Goal: Transaction & Acquisition: Purchase product/service

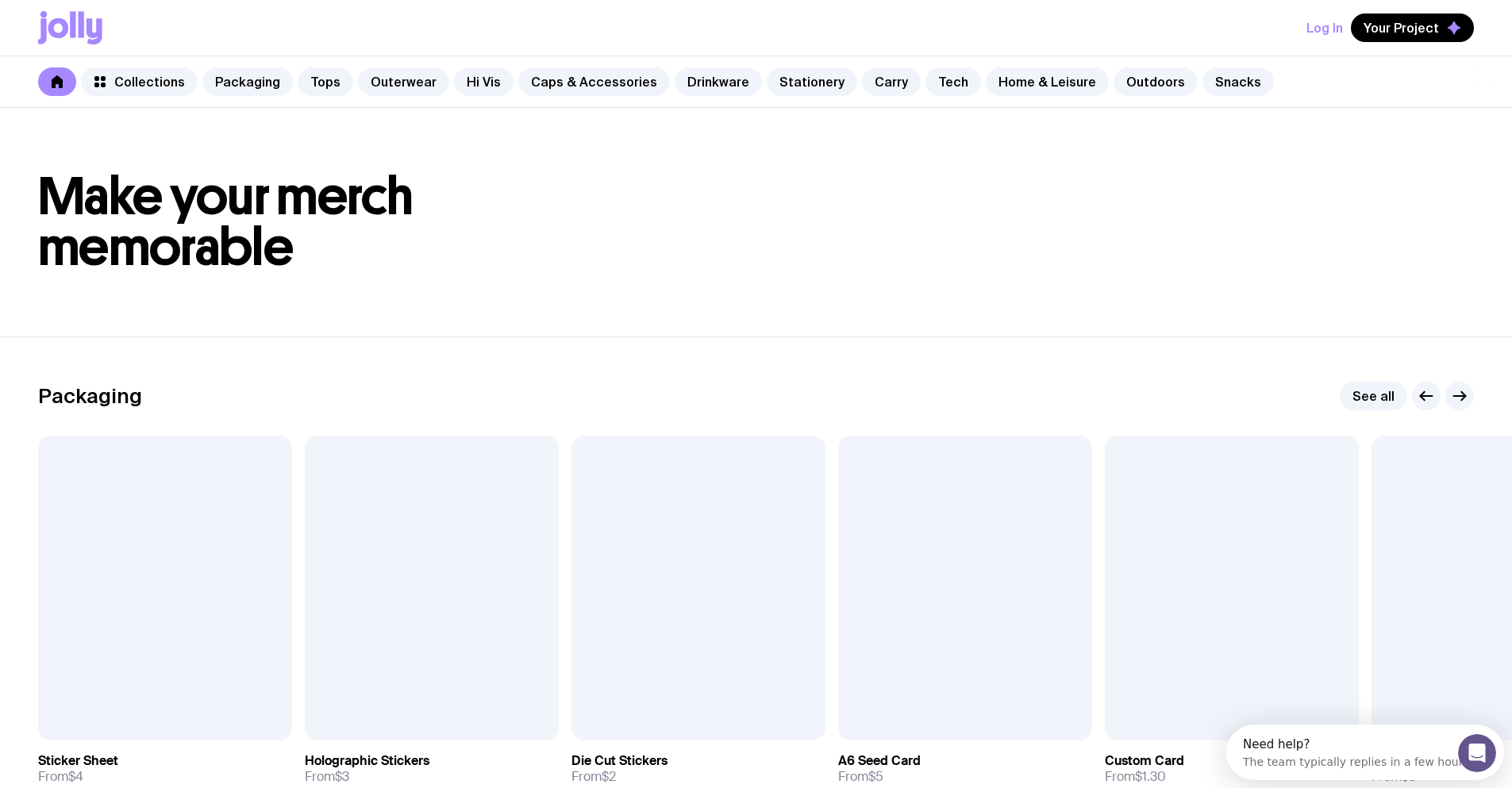
click at [1336, 26] on button "Log In" at bounding box center [1324, 27] width 37 height 28
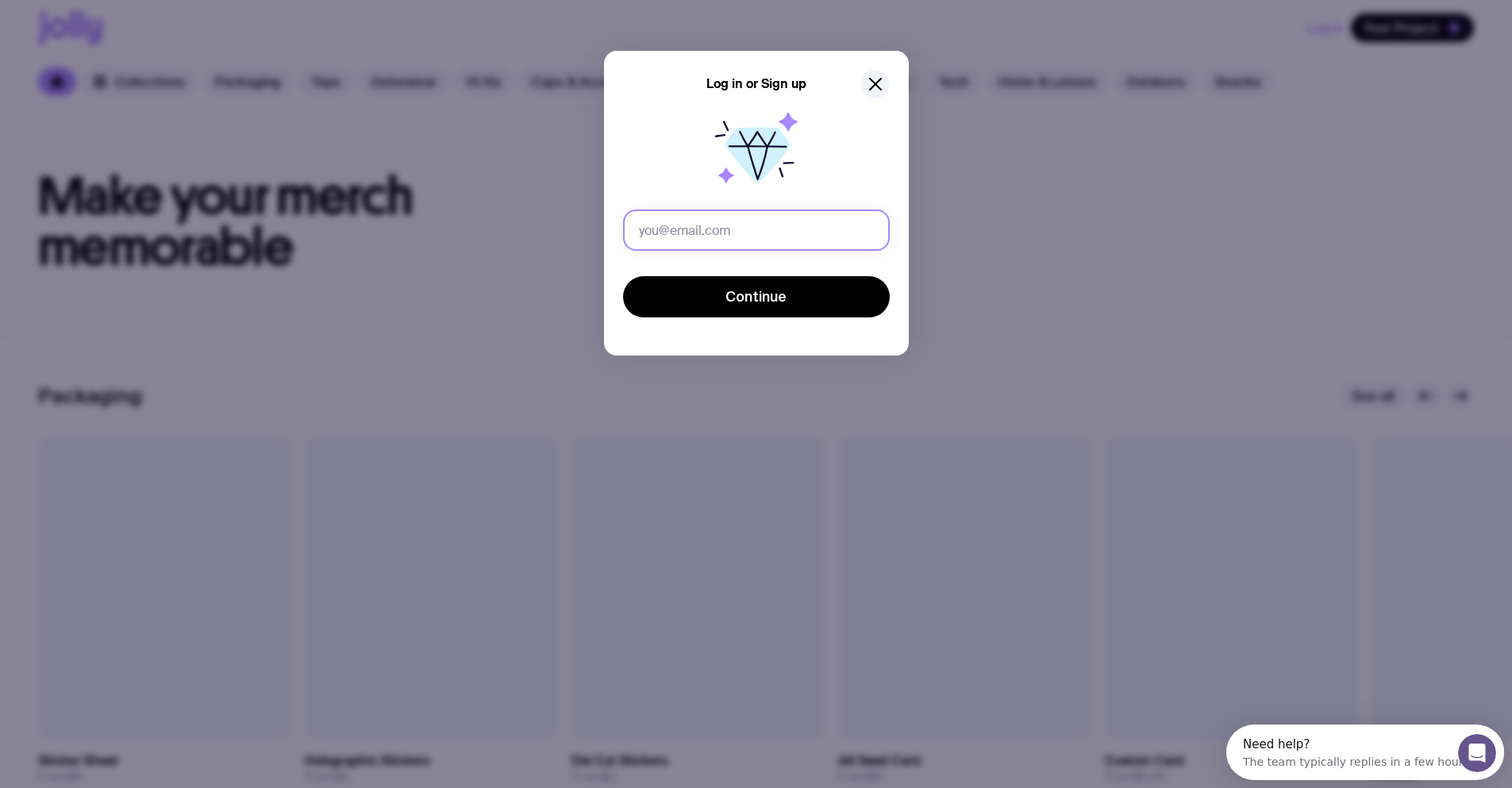
click at [697, 233] on input "text" at bounding box center [756, 230] width 266 height 41
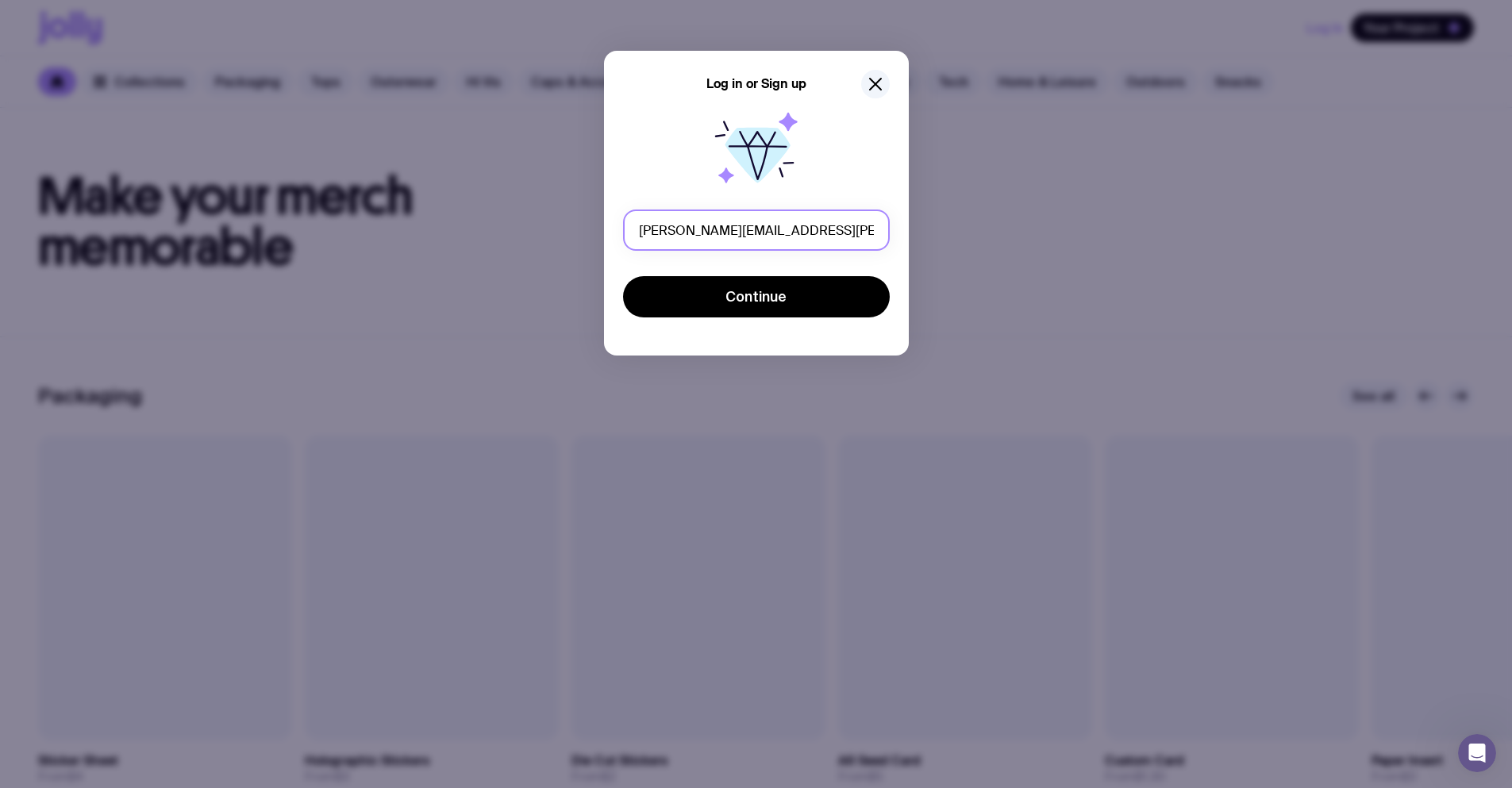
drag, startPoint x: 774, startPoint y: 231, endPoint x: 740, endPoint y: 230, distance: 34.0
click at [740, 230] on input "[PERSON_NAME][EMAIL_ADDRESS][PERSON_NAME][DOMAIN_NAME]" at bounding box center [756, 230] width 266 height 41
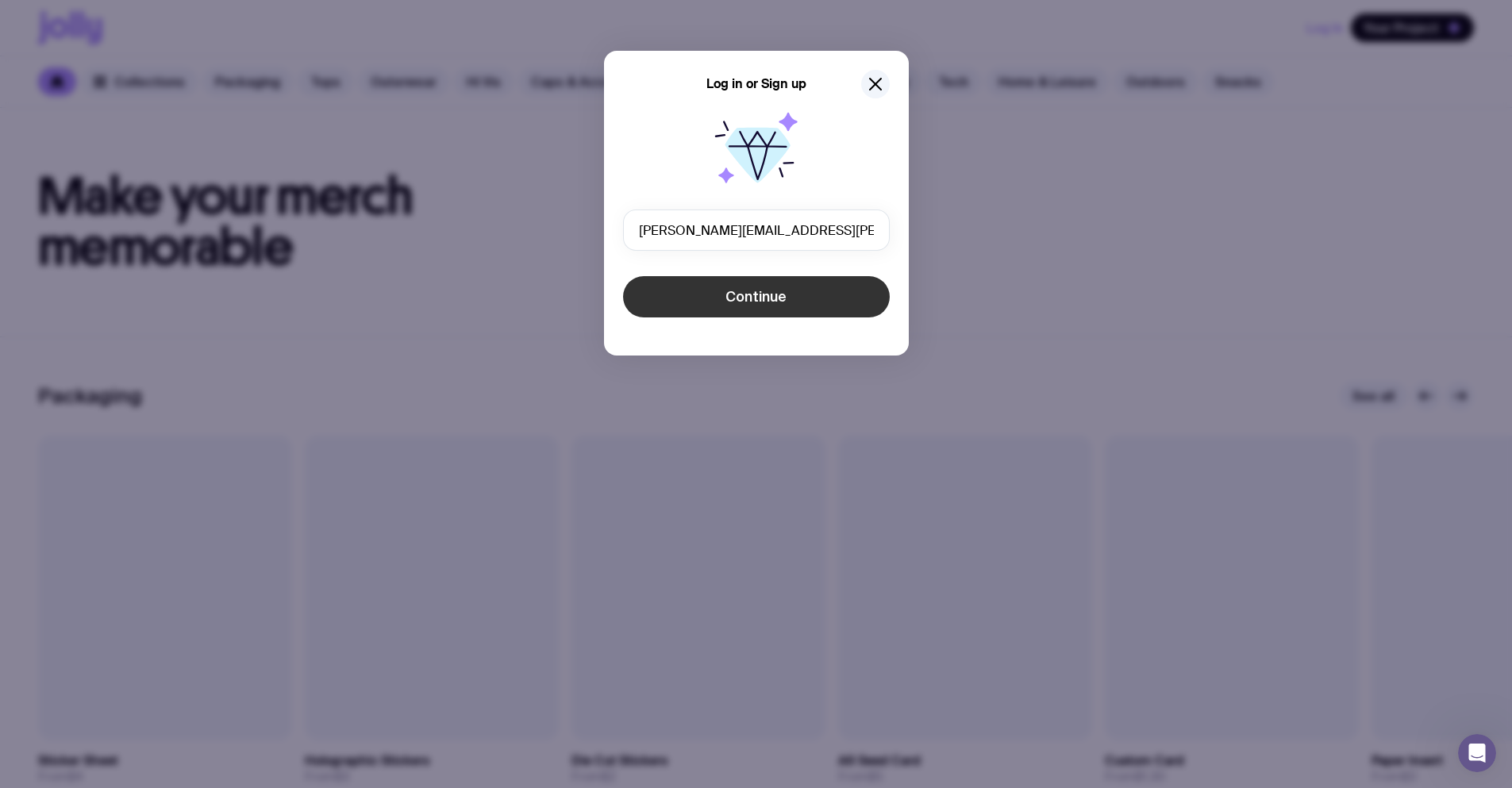
type input "[PERSON_NAME][EMAIL_ADDRESS][PERSON_NAME][DOMAIN_NAME]"
click at [757, 296] on span "Continue" at bounding box center [756, 296] width 61 height 19
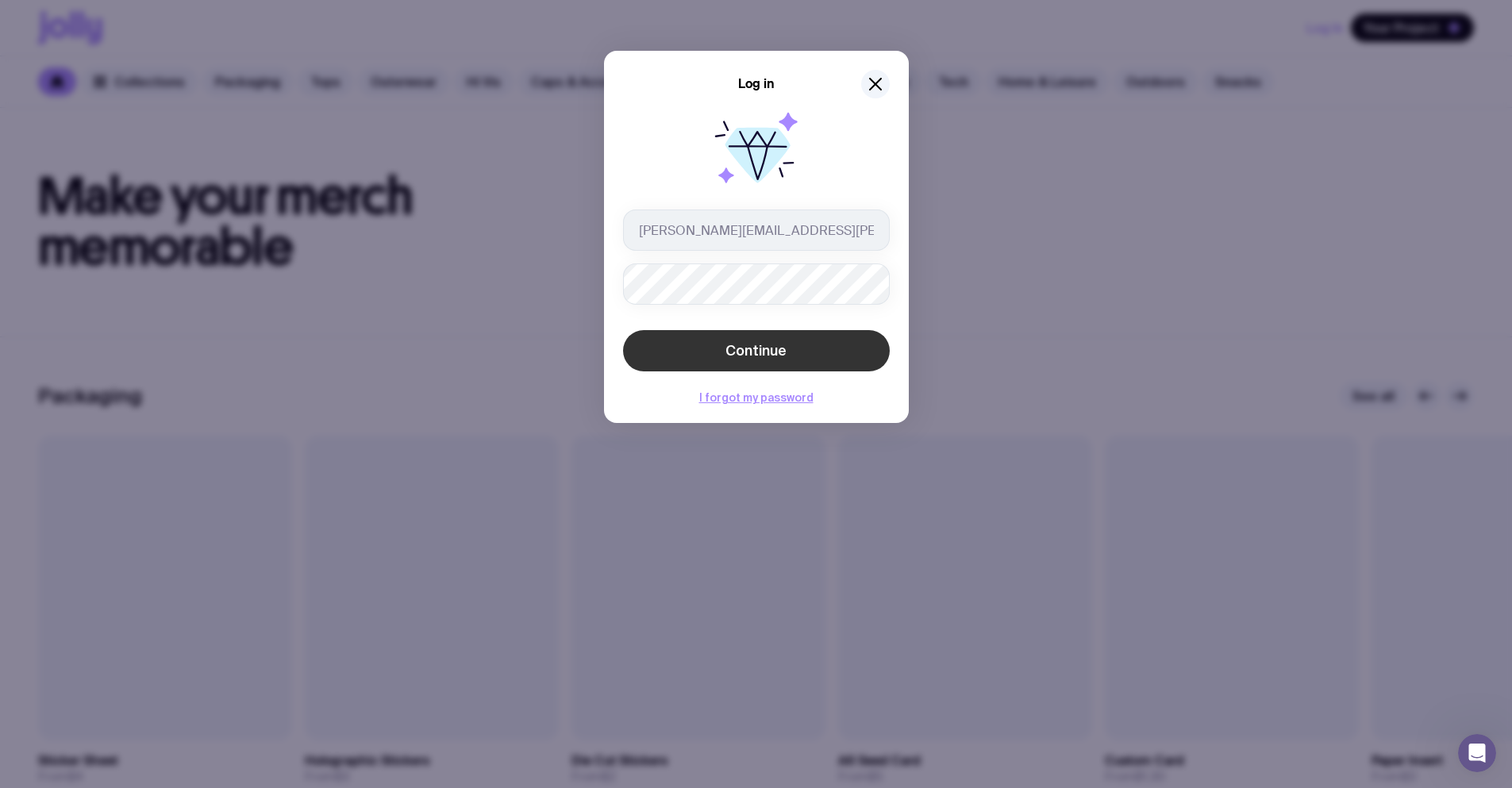
click at [754, 345] on span "Continue" at bounding box center [756, 350] width 61 height 19
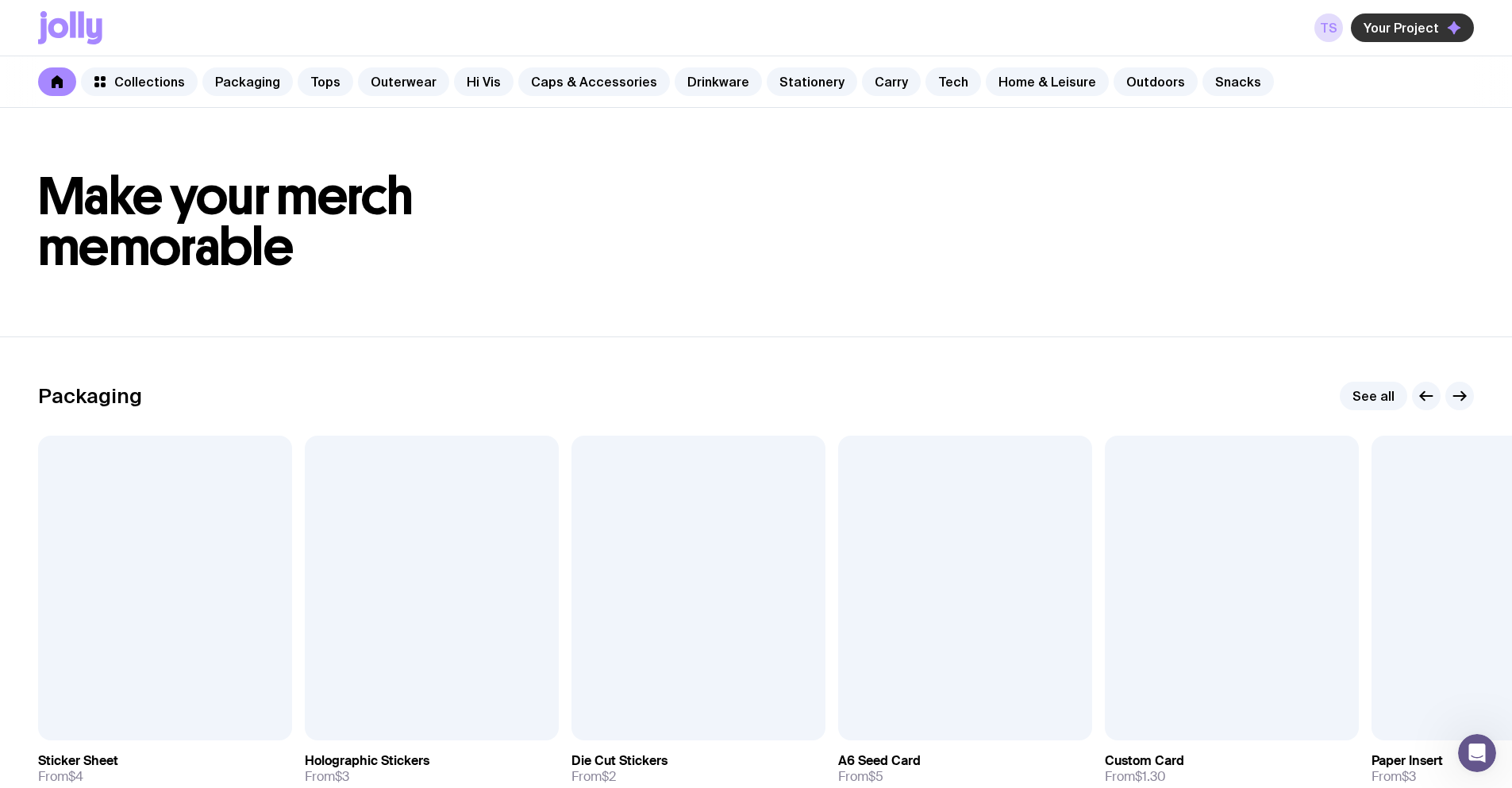
click at [1399, 36] on button "Your Project" at bounding box center [1413, 27] width 123 height 28
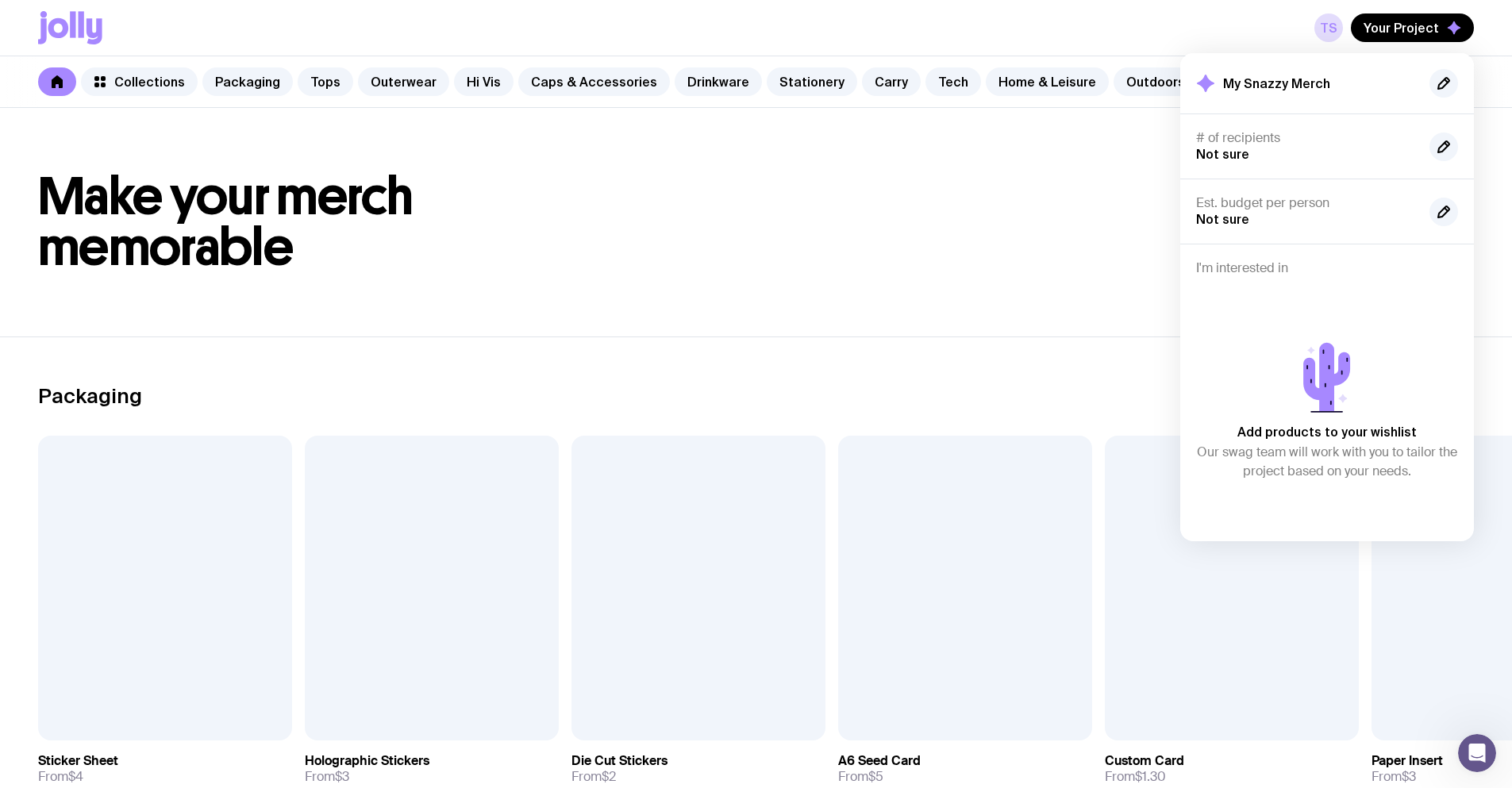
click at [911, 290] on header "Make your merch memorable" at bounding box center [756, 222] width 1512 height 229
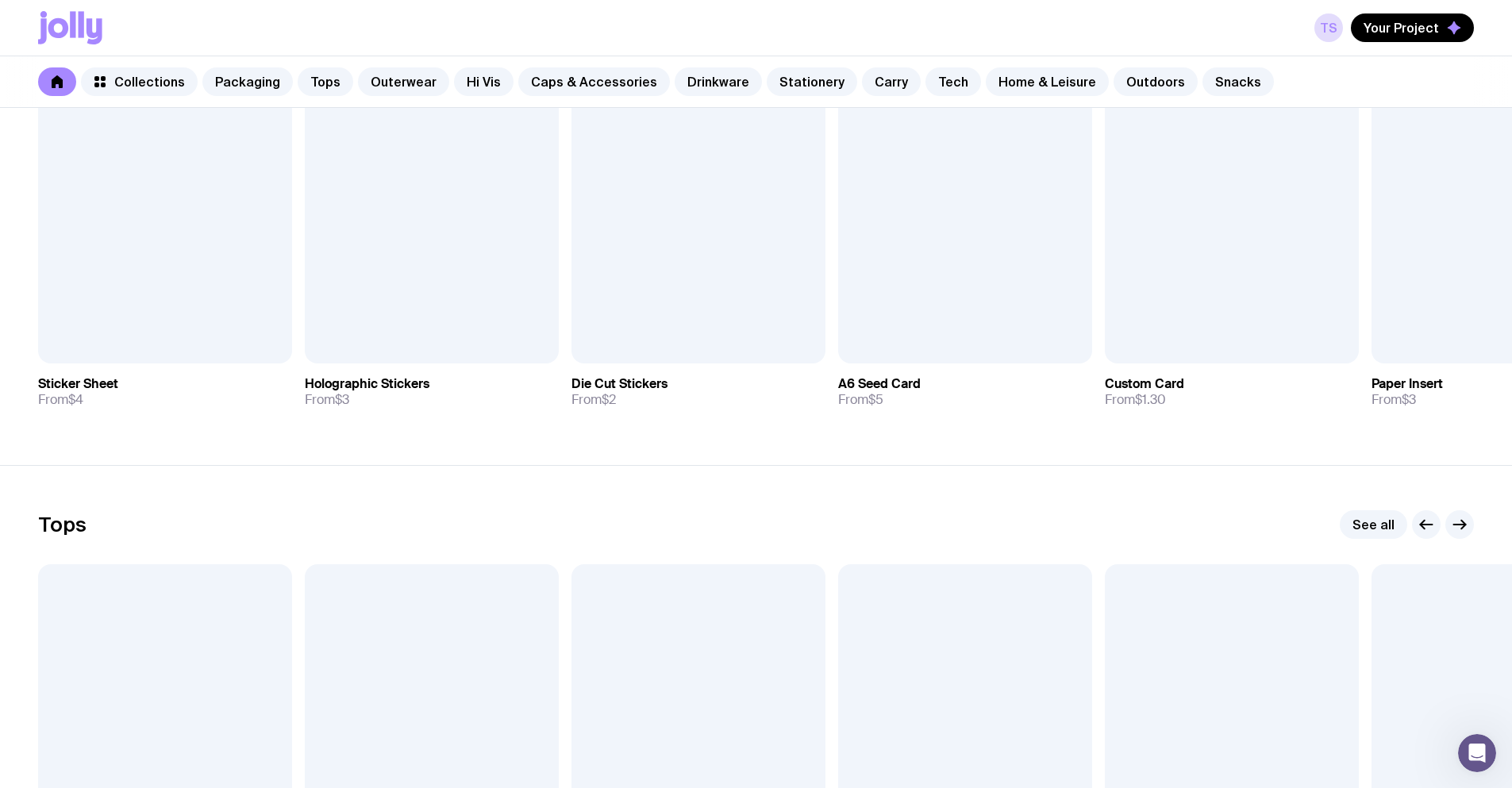
scroll to position [397, 0]
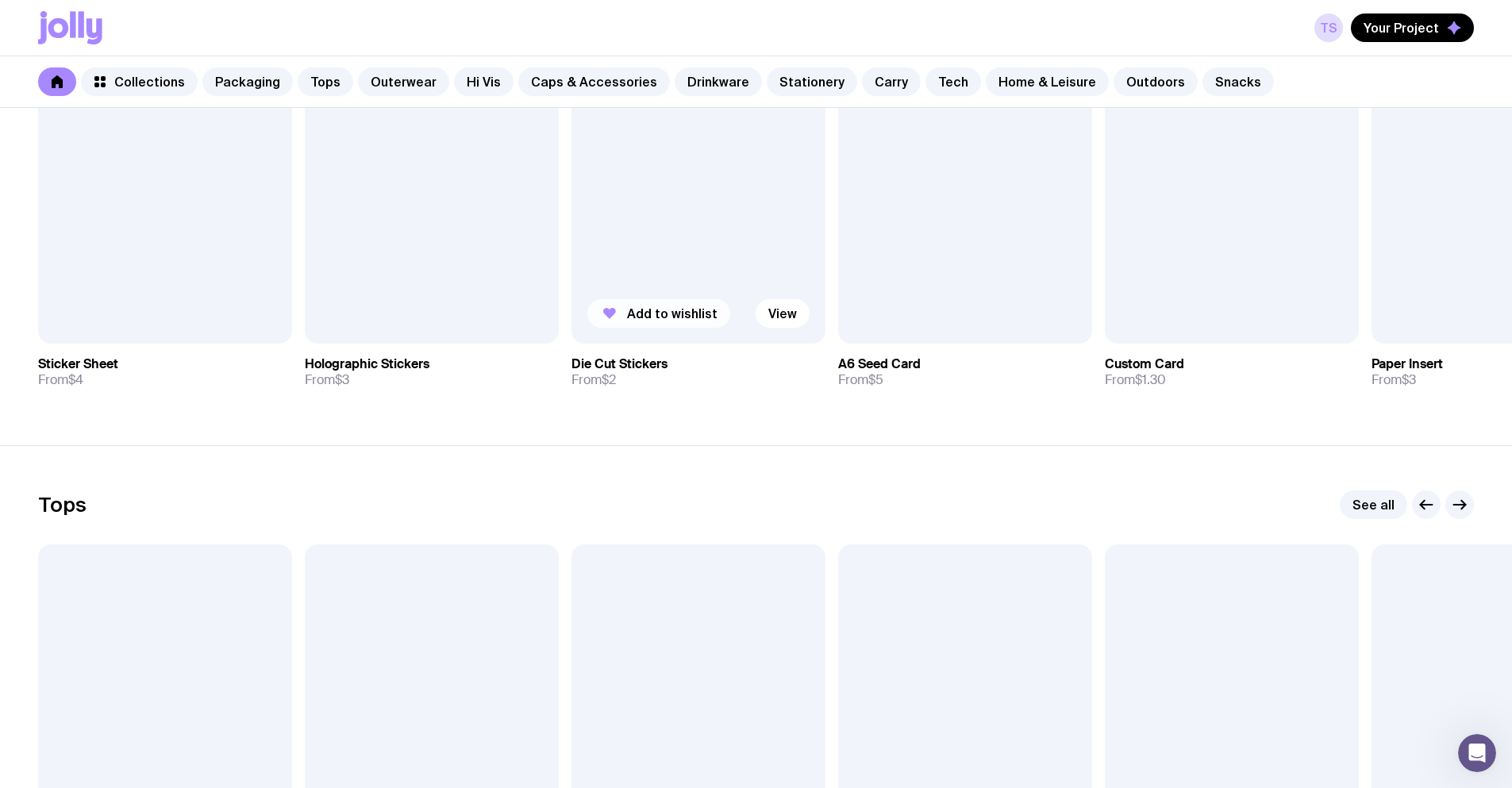
click at [708, 317] on span "Add to wishlist" at bounding box center [672, 313] width 91 height 16
click at [1024, 68] on link "Home & Leisure" at bounding box center [1048, 81] width 123 height 28
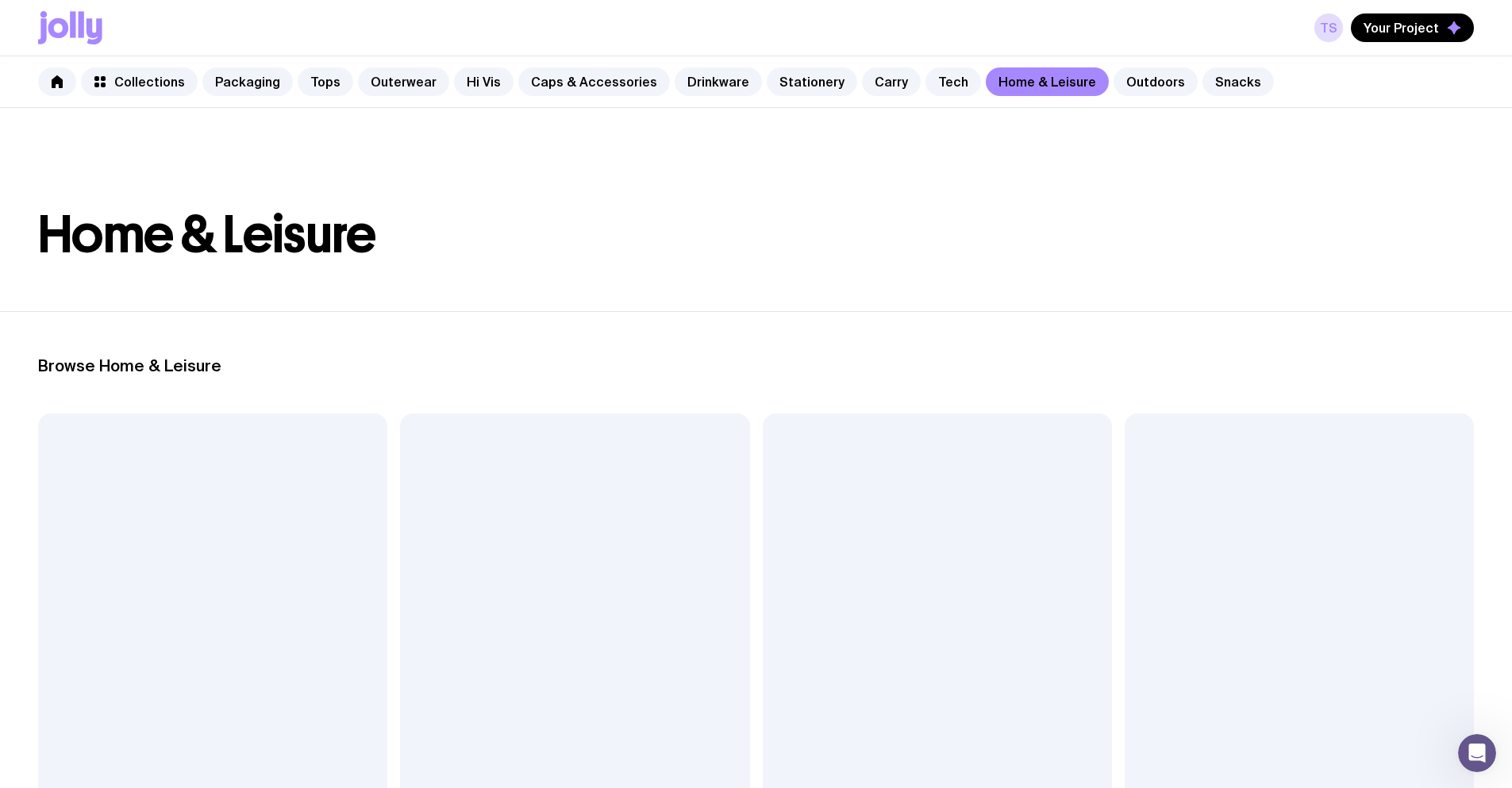
click at [818, 787] on span "Add to wishlist" at bounding box center [864, 802] width 91 height 16
click at [1441, 33] on button "Your Project" at bounding box center [1413, 27] width 123 height 28
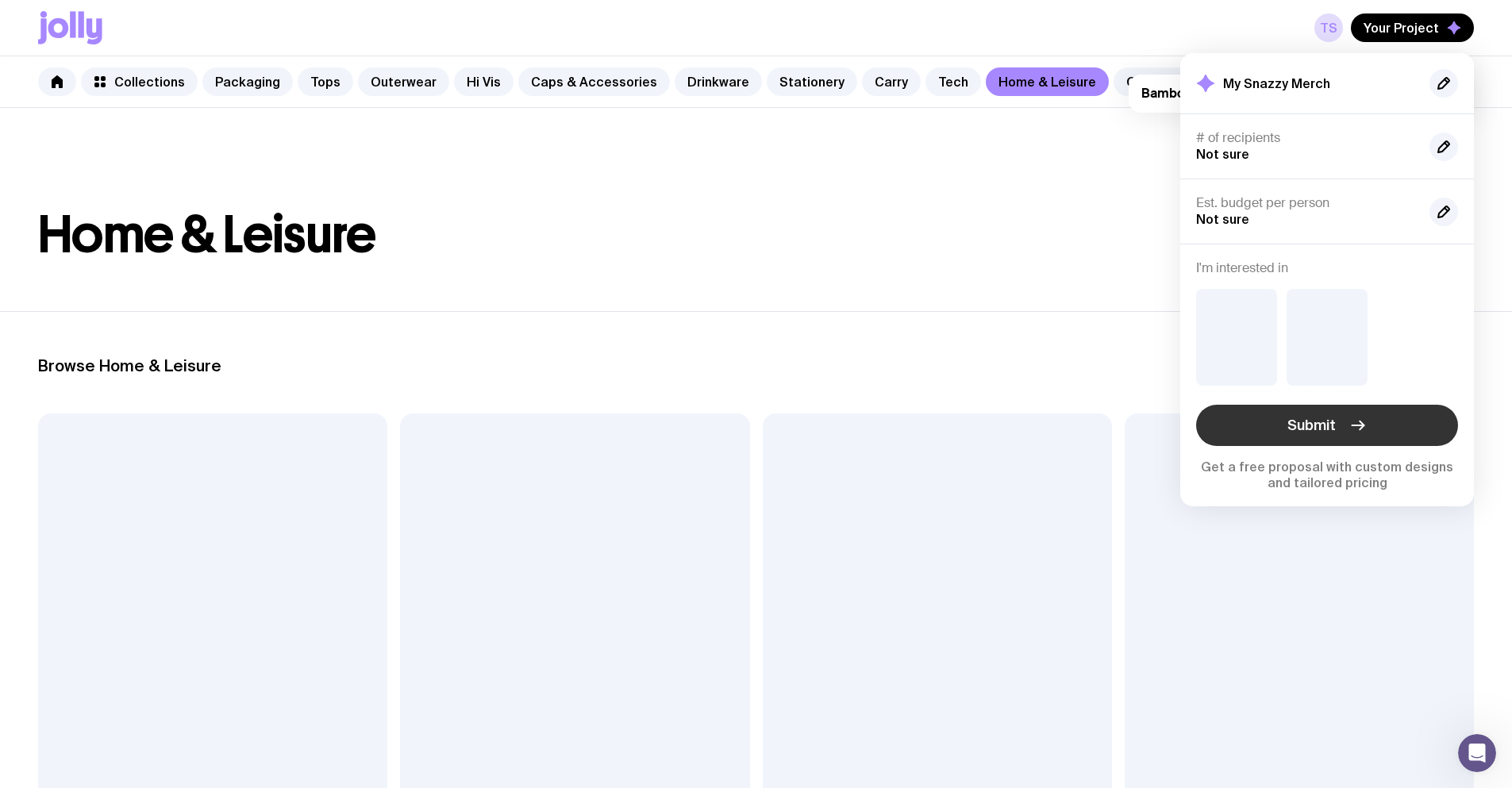
click at [1355, 427] on icon "button" at bounding box center [1358, 426] width 19 height 19
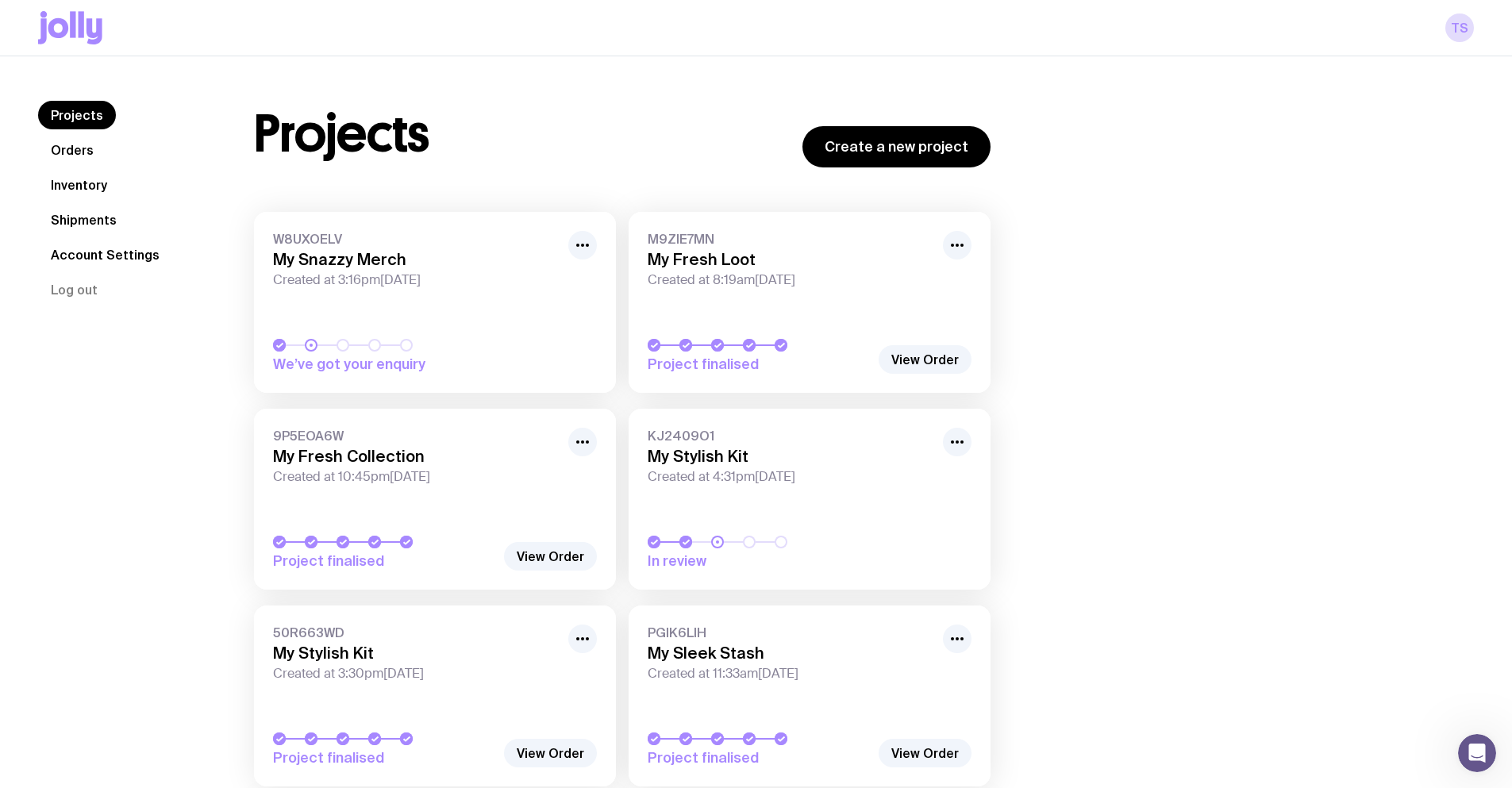
click at [505, 284] on span "Created at 3:16pm[DATE]" at bounding box center [416, 280] width 286 height 16
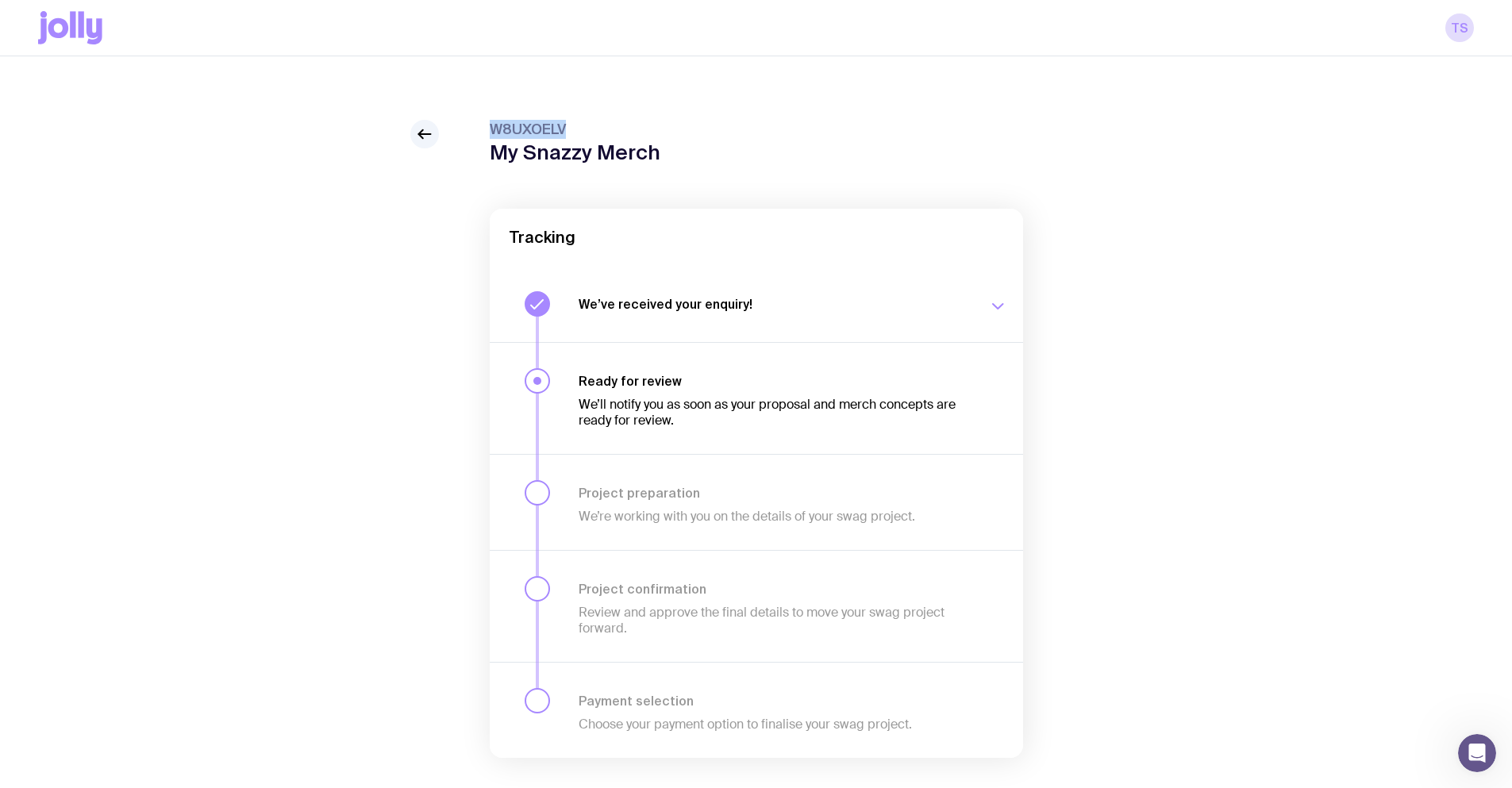
drag, startPoint x: 614, startPoint y: 128, endPoint x: 474, endPoint y: 124, distance: 140.1
click at [474, 124] on div "W8UXOELV My Snazzy Merch Tracking We’ve received your enquiry! Our team is on i…" at bounding box center [756, 470] width 1436 height 701
copy span "W8UXOELV"
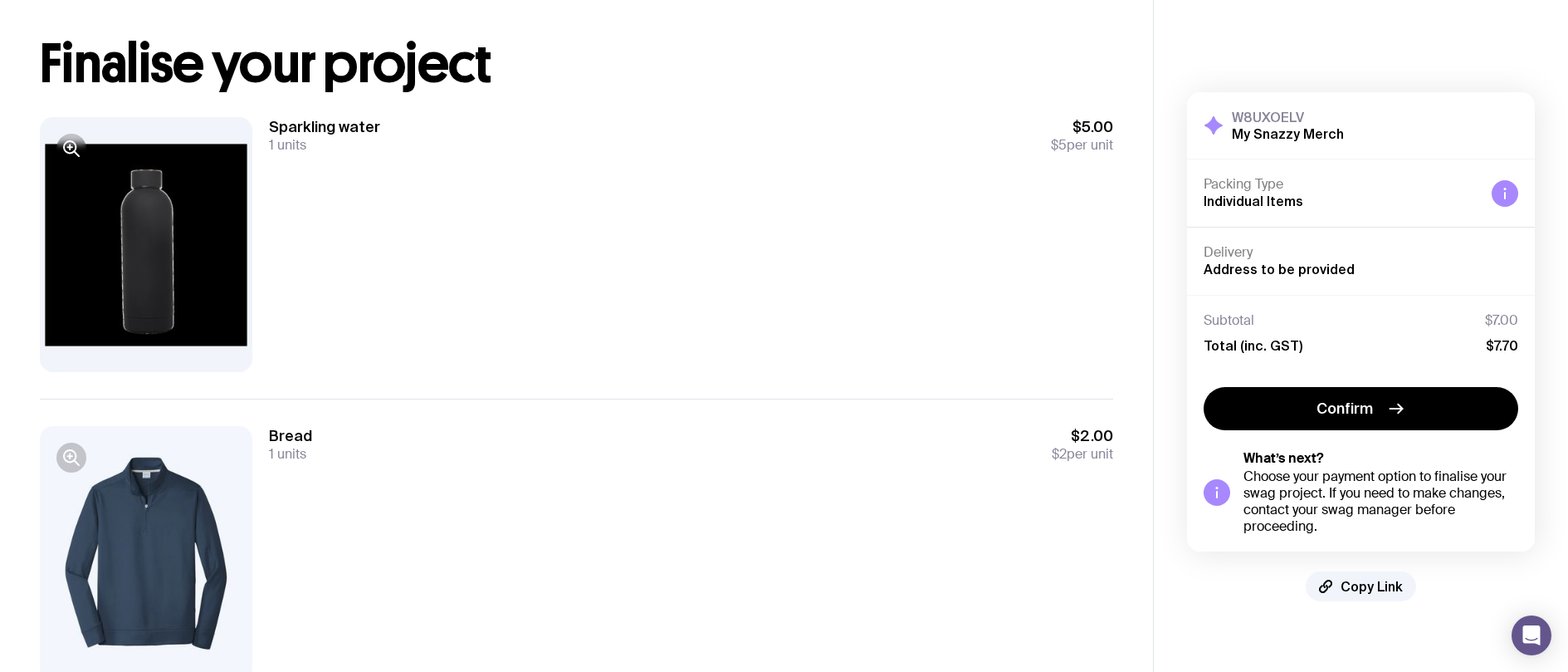
scroll to position [83, 0]
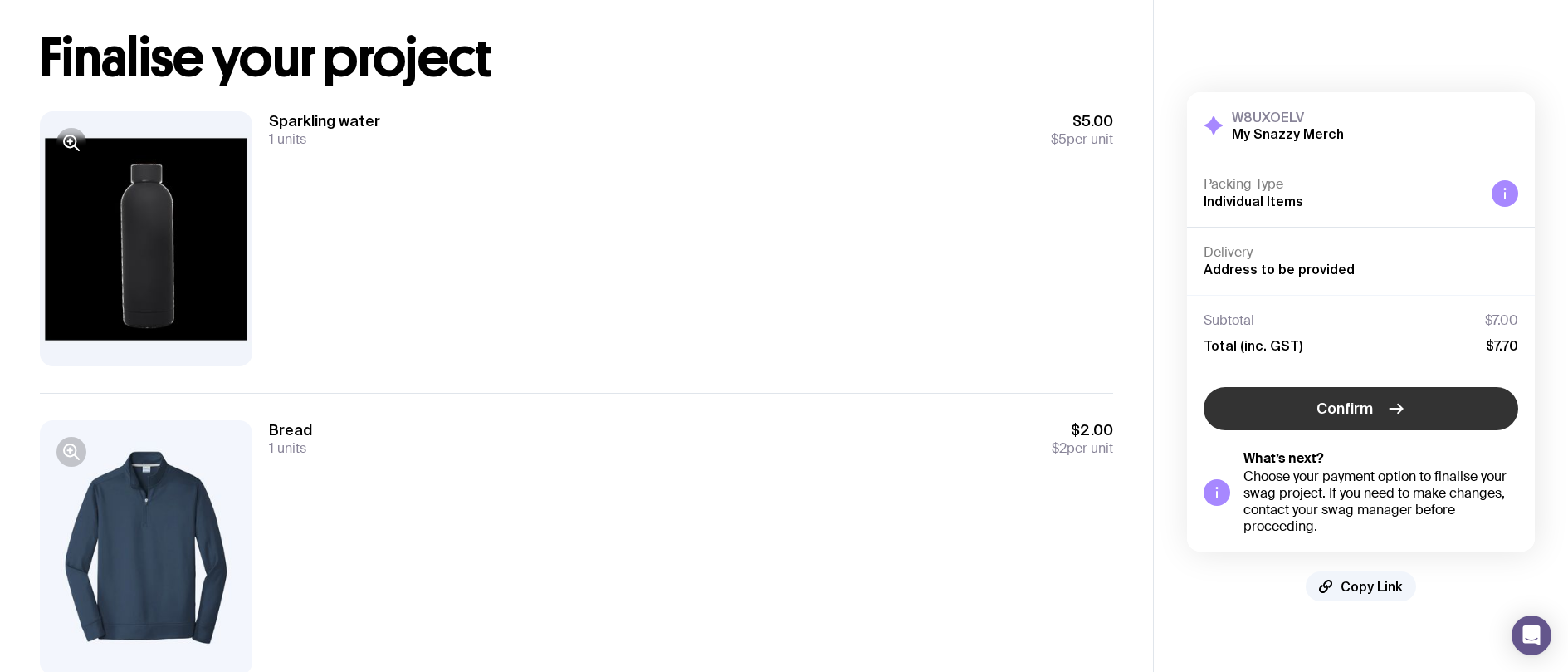
click at [1282, 406] on button "Confirm" at bounding box center [1361, 409] width 314 height 43
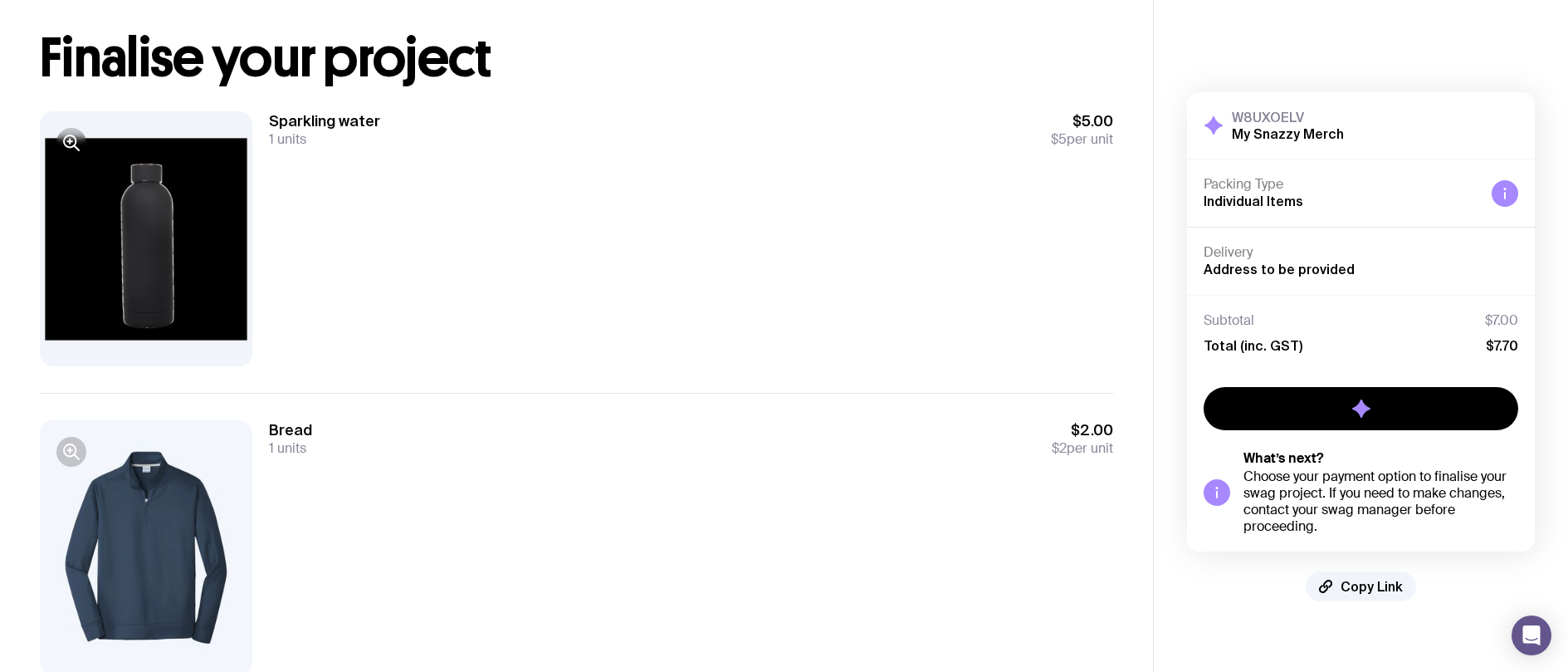
scroll to position [0, 0]
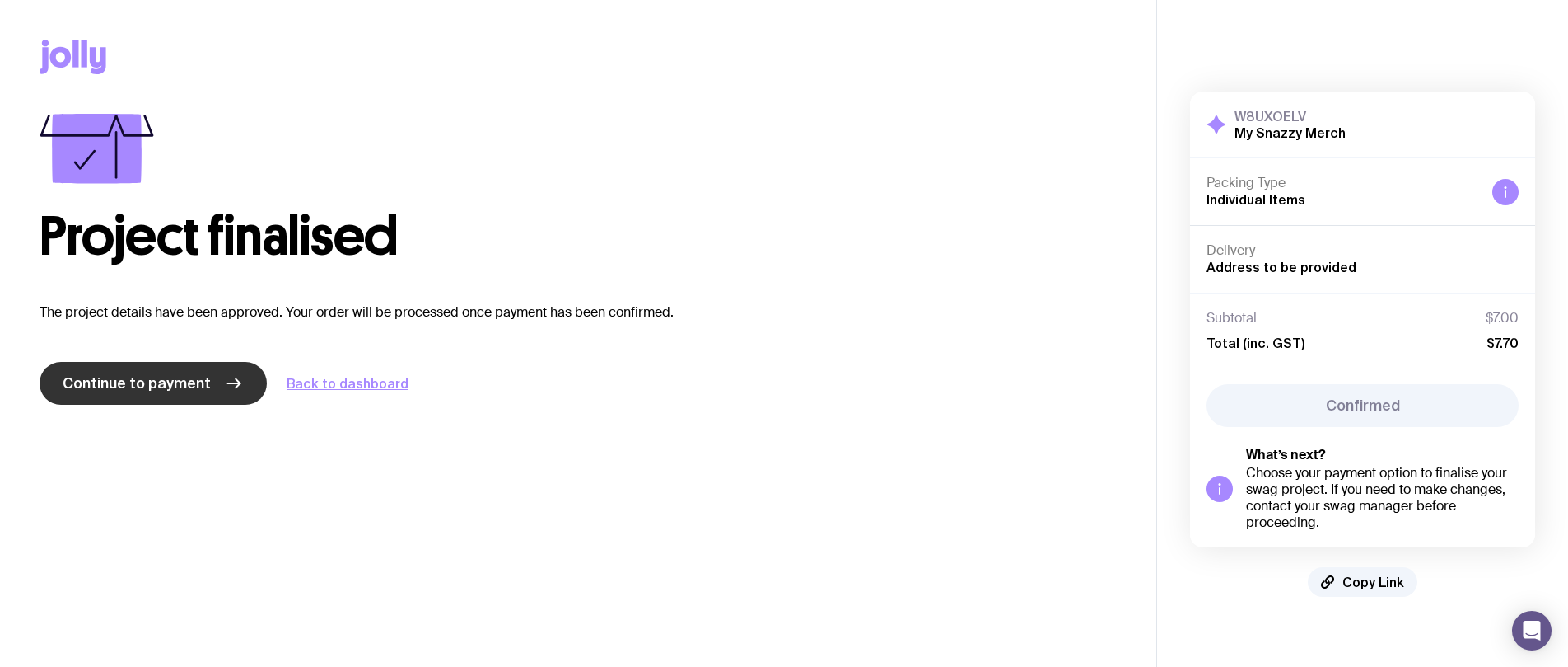
click at [108, 381] on span "Continue to payment" at bounding box center [136, 383] width 148 height 20
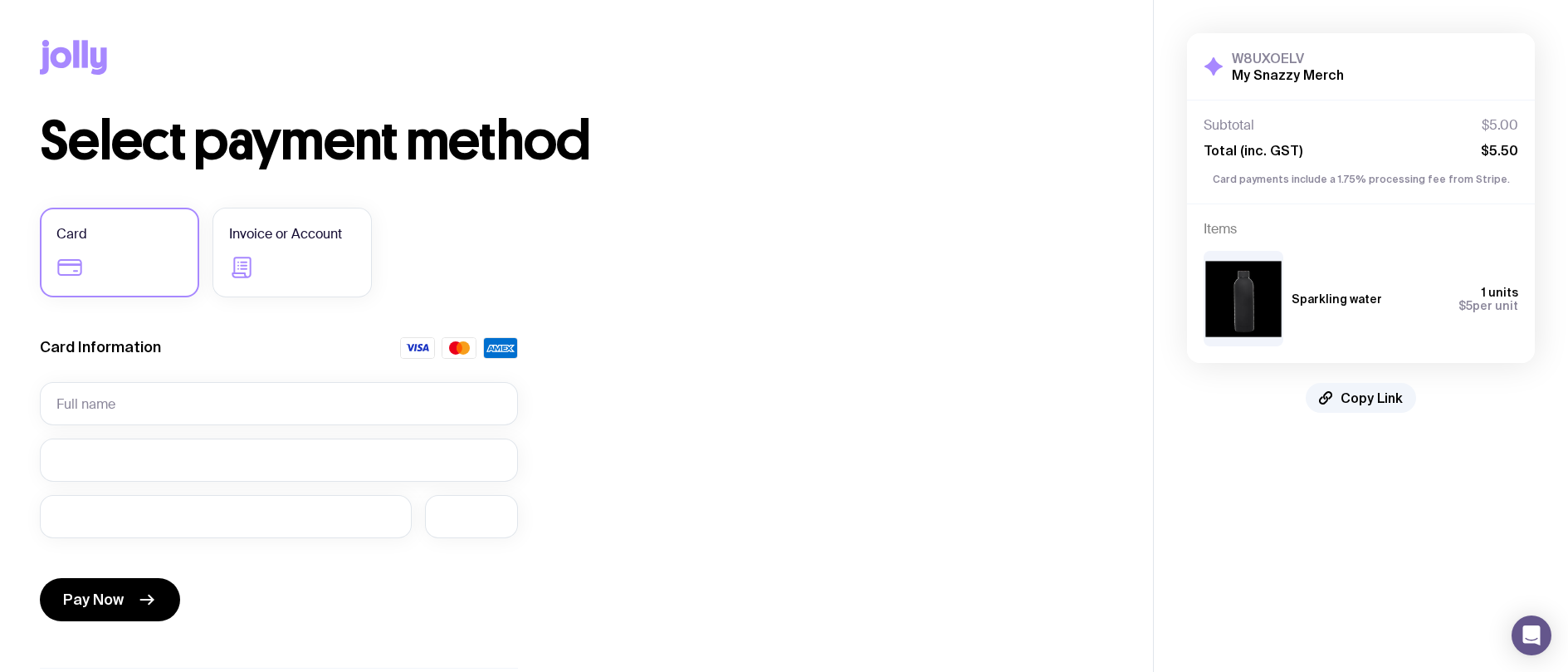
click at [275, 275] on label "Invoice or Account" at bounding box center [292, 253] width 159 height 90
click at [0, 0] on input "Invoice or Account" at bounding box center [0, 0] width 0 height 0
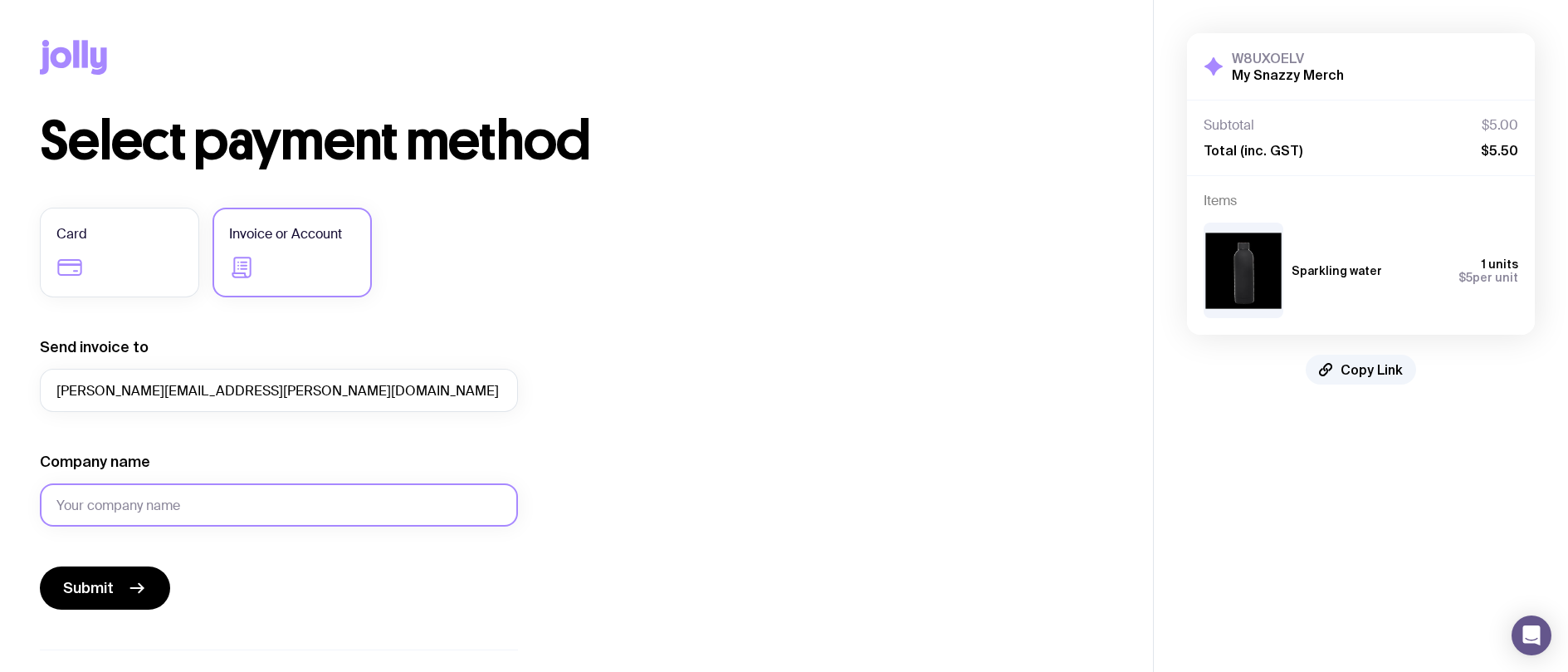
click at [128, 495] on input "Company name" at bounding box center [279, 504] width 478 height 43
type input "111111111111"
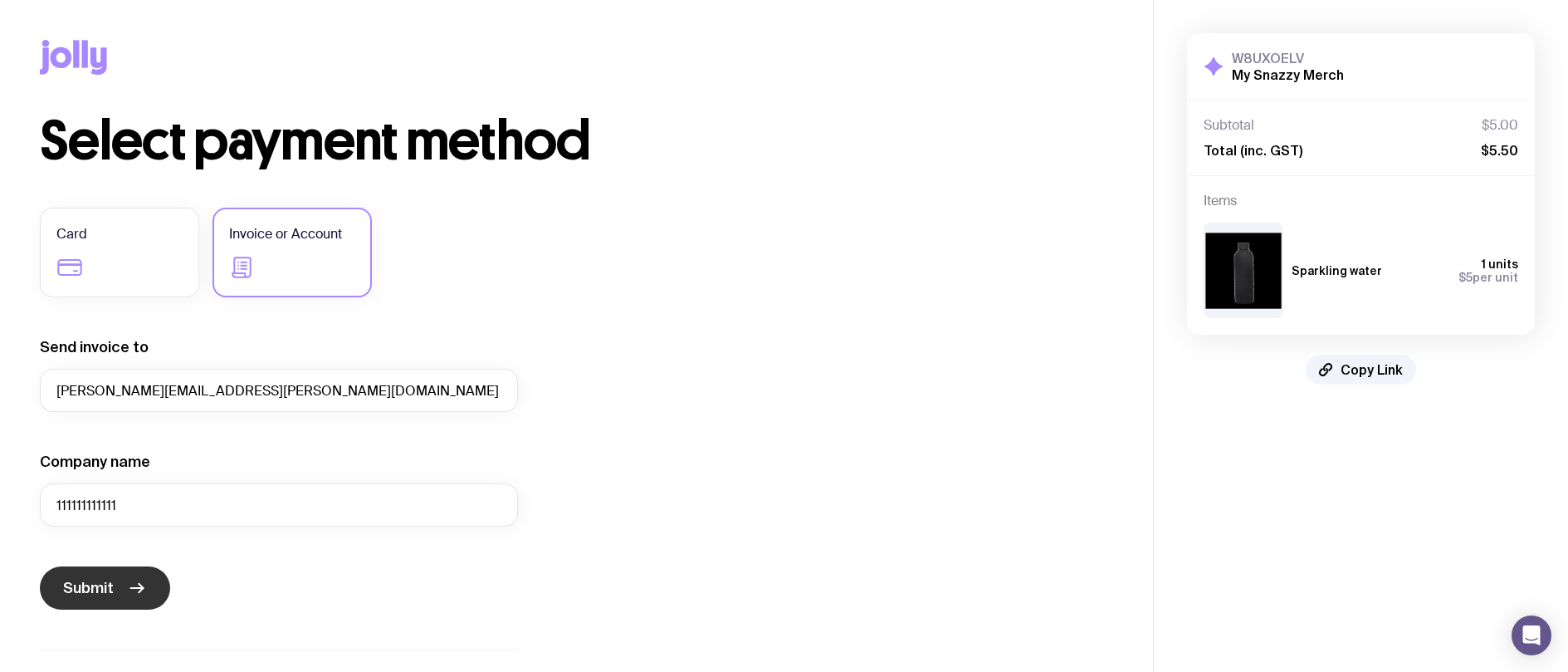
click at [120, 583] on button "Submit" at bounding box center [104, 588] width 130 height 43
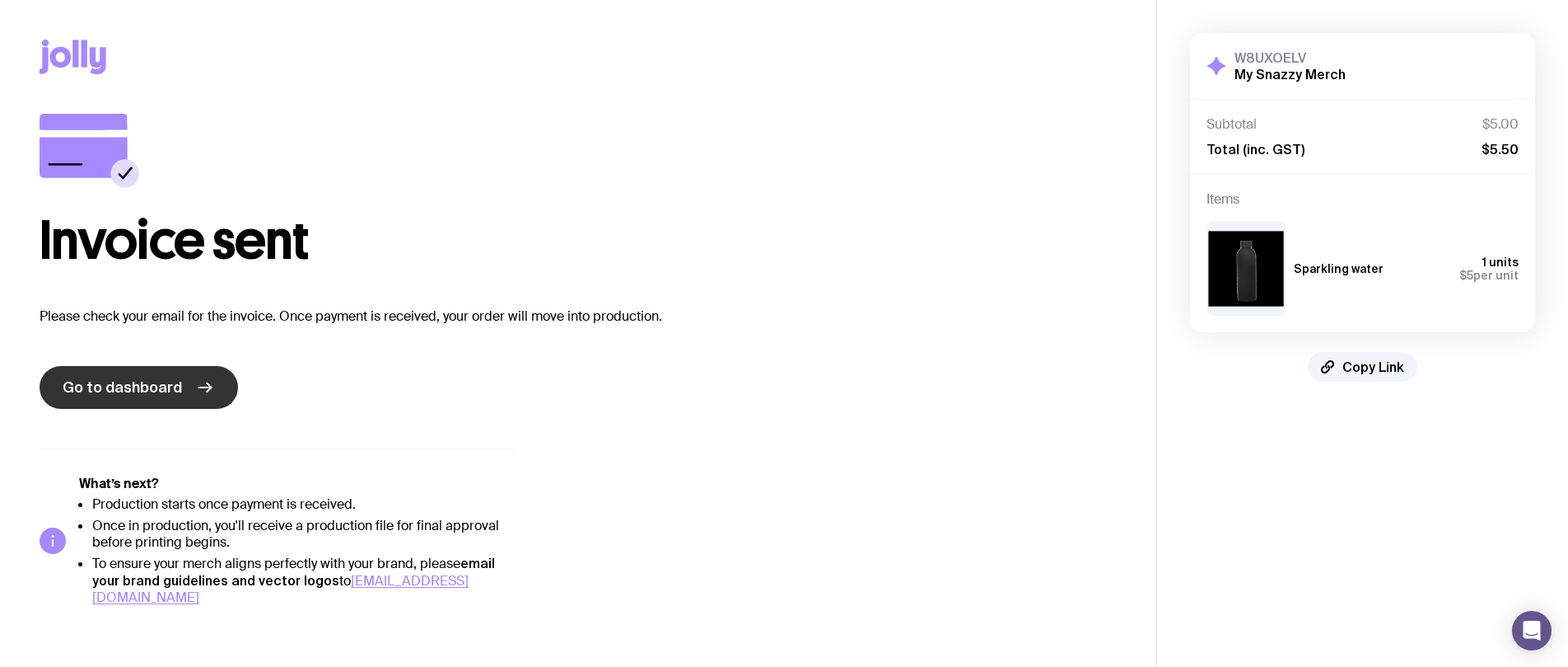
click at [144, 374] on link "Go to dashboard" at bounding box center [138, 387] width 198 height 43
